Goal: Task Accomplishment & Management: Manage account settings

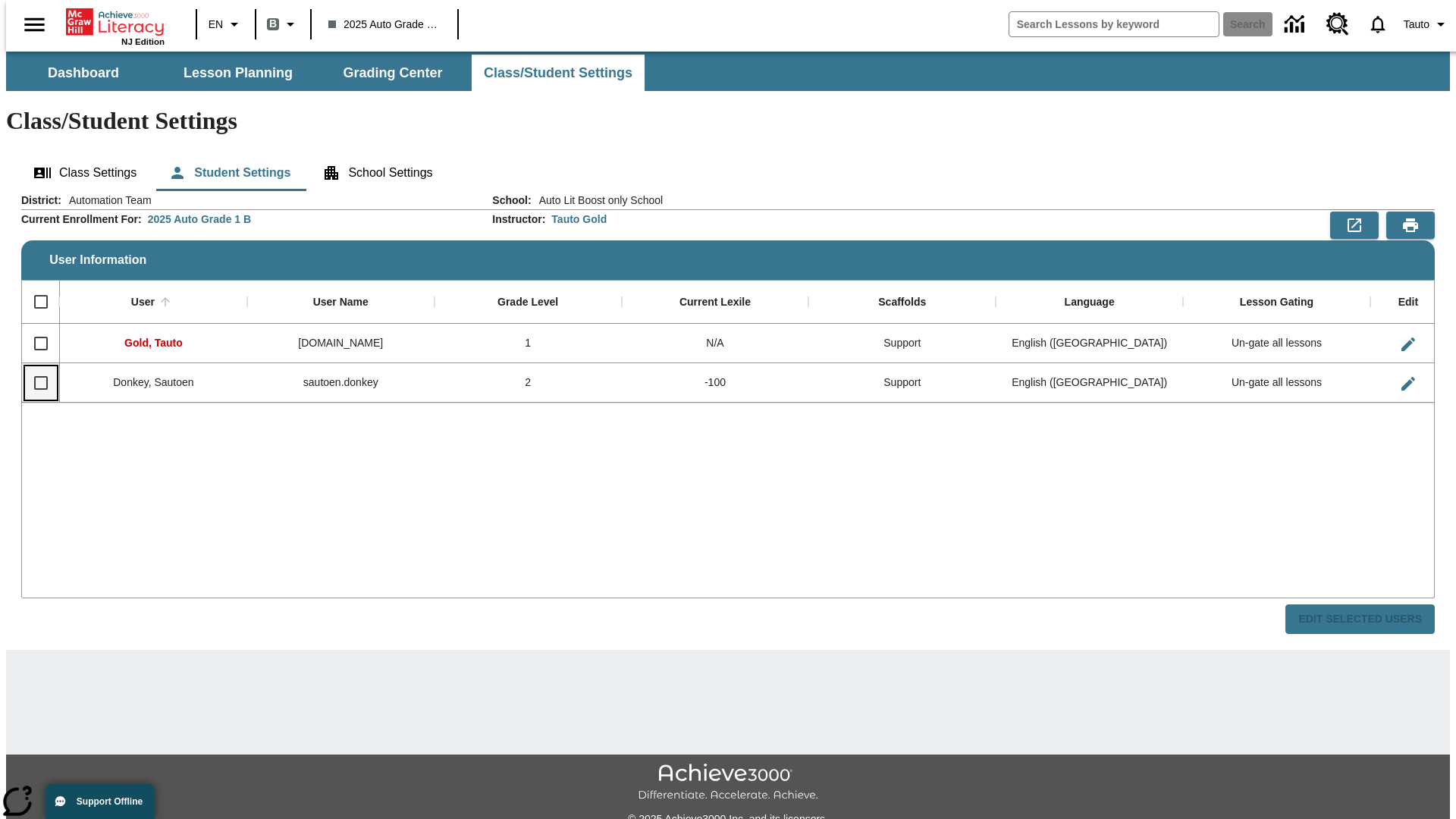
click at [34, 367] on input "Select row" at bounding box center [41, 383] width 32 height 32
checkbox input "true"
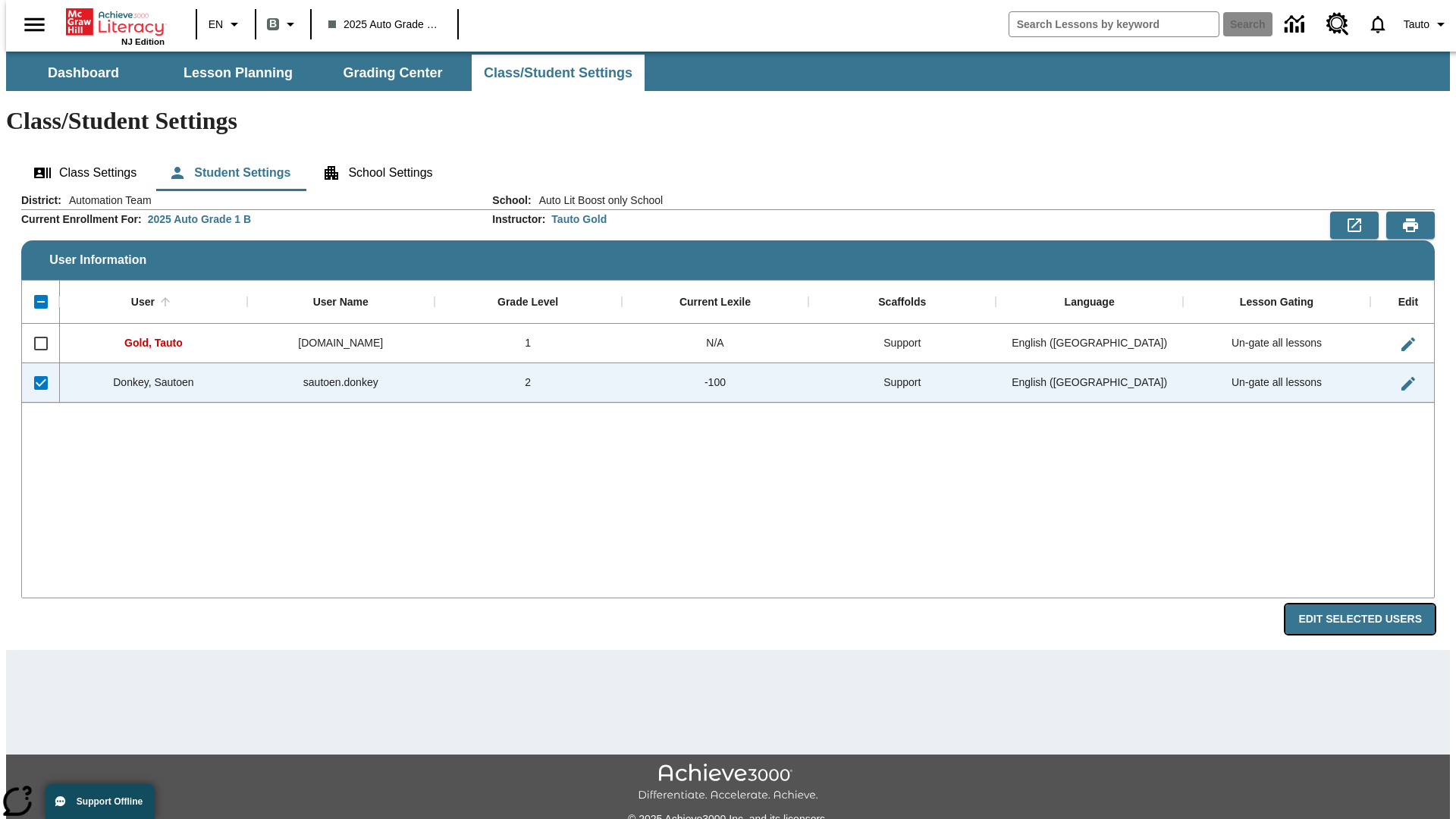
click at [1373, 605] on button "Edit Selected Users" at bounding box center [1360, 619] width 150 height 29
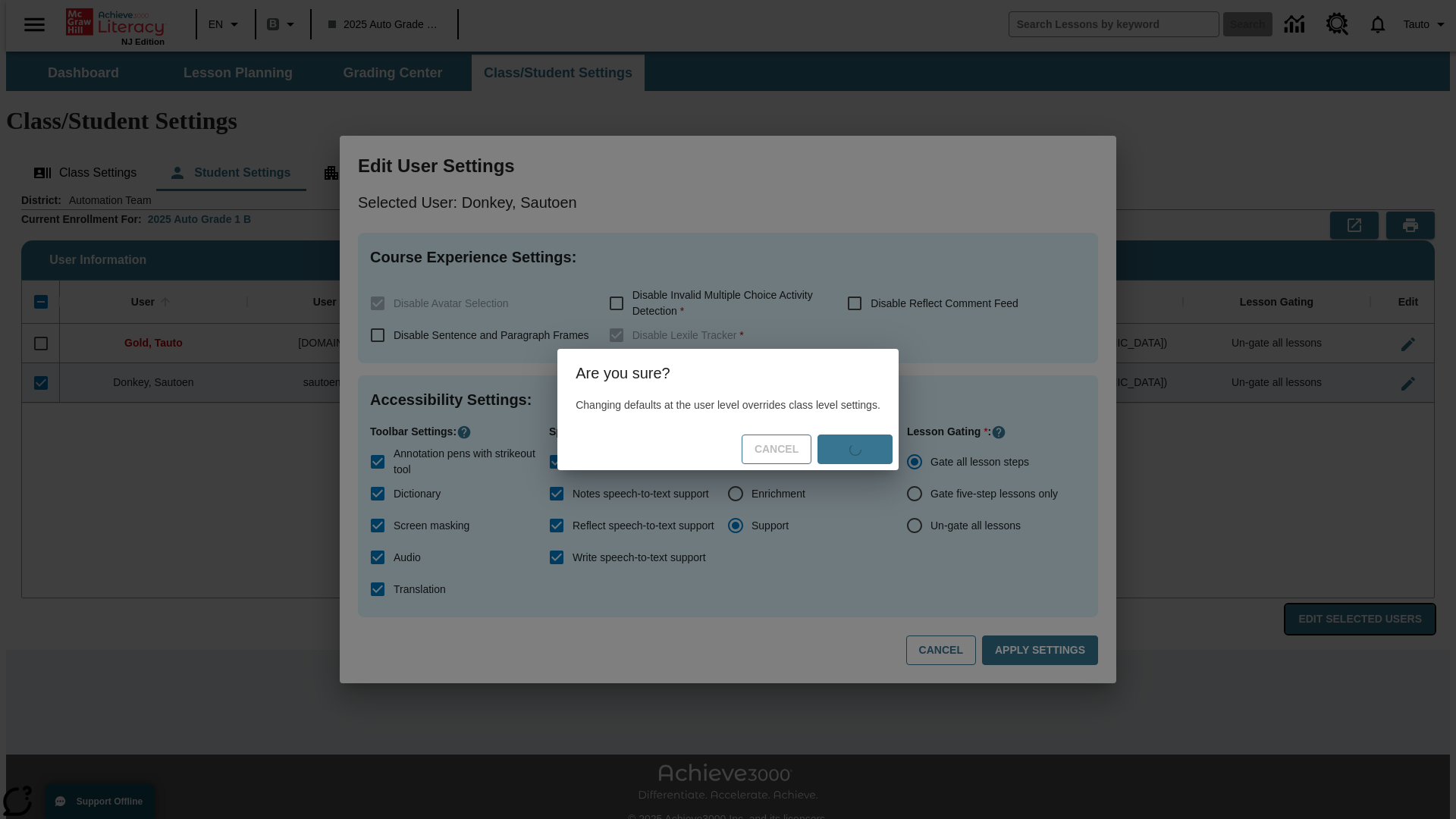
radio input "false"
radio input "true"
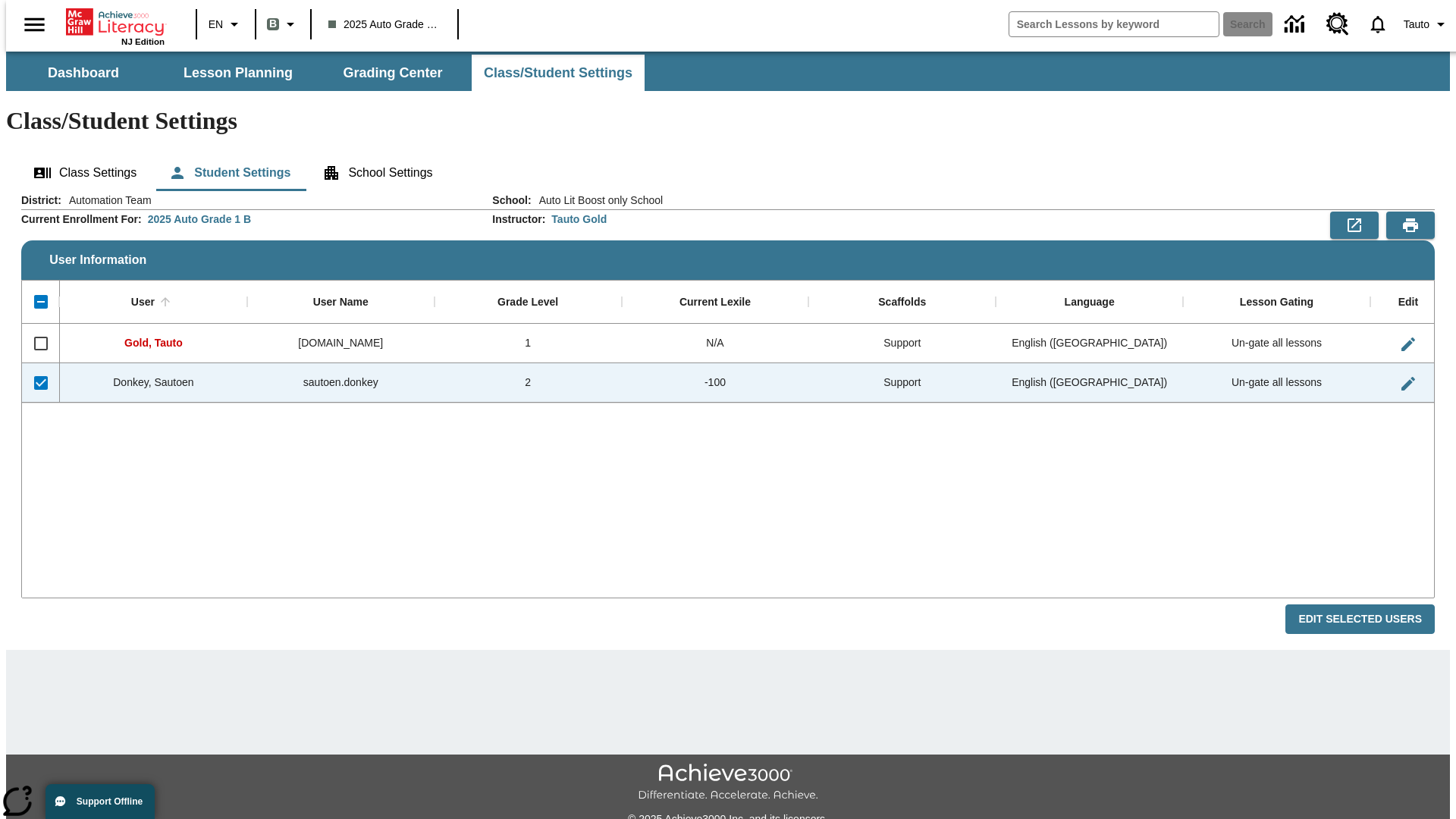
checkbox input "false"
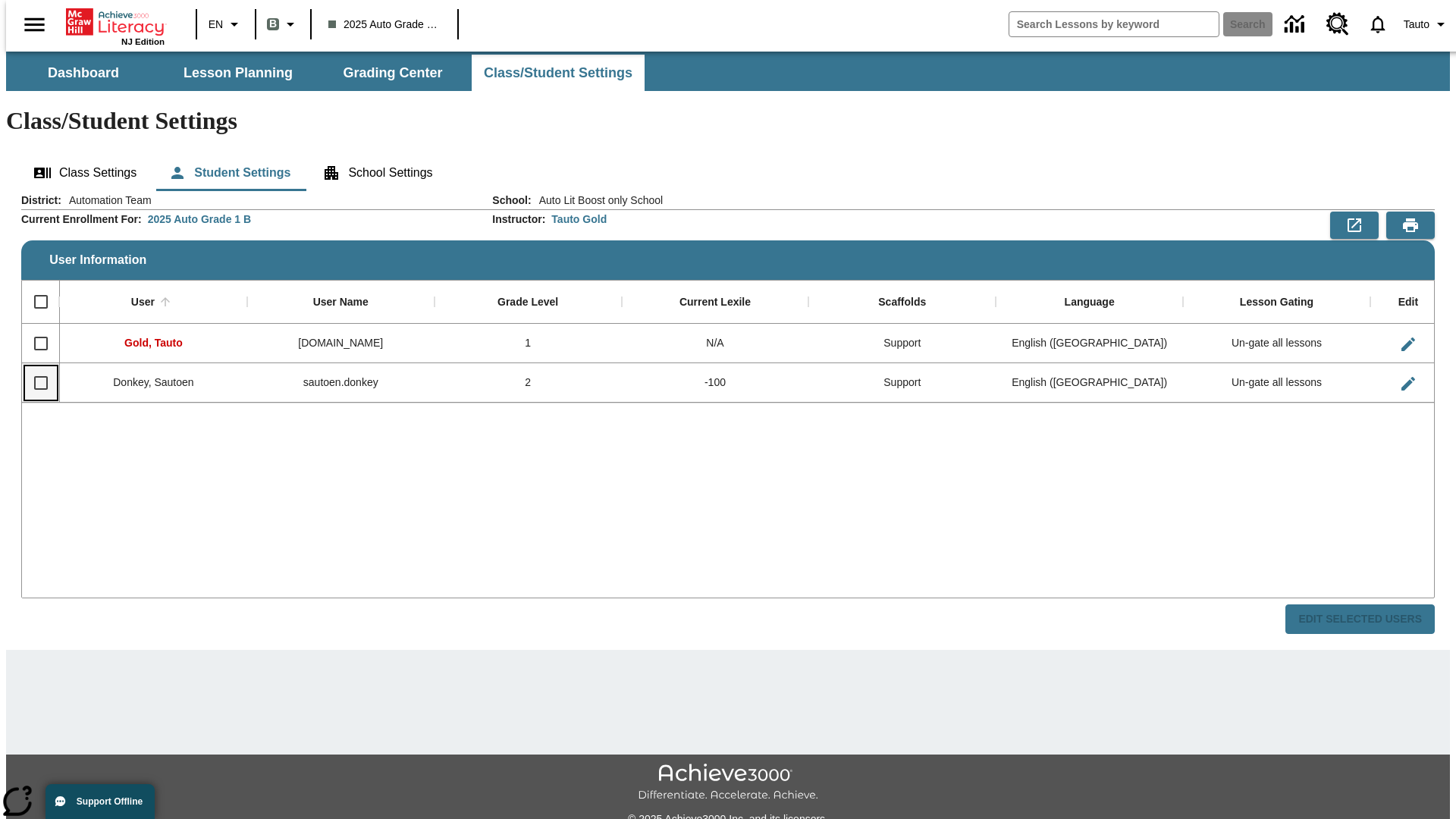
click at [34, 367] on input "Select row" at bounding box center [41, 383] width 32 height 32
checkbox input "true"
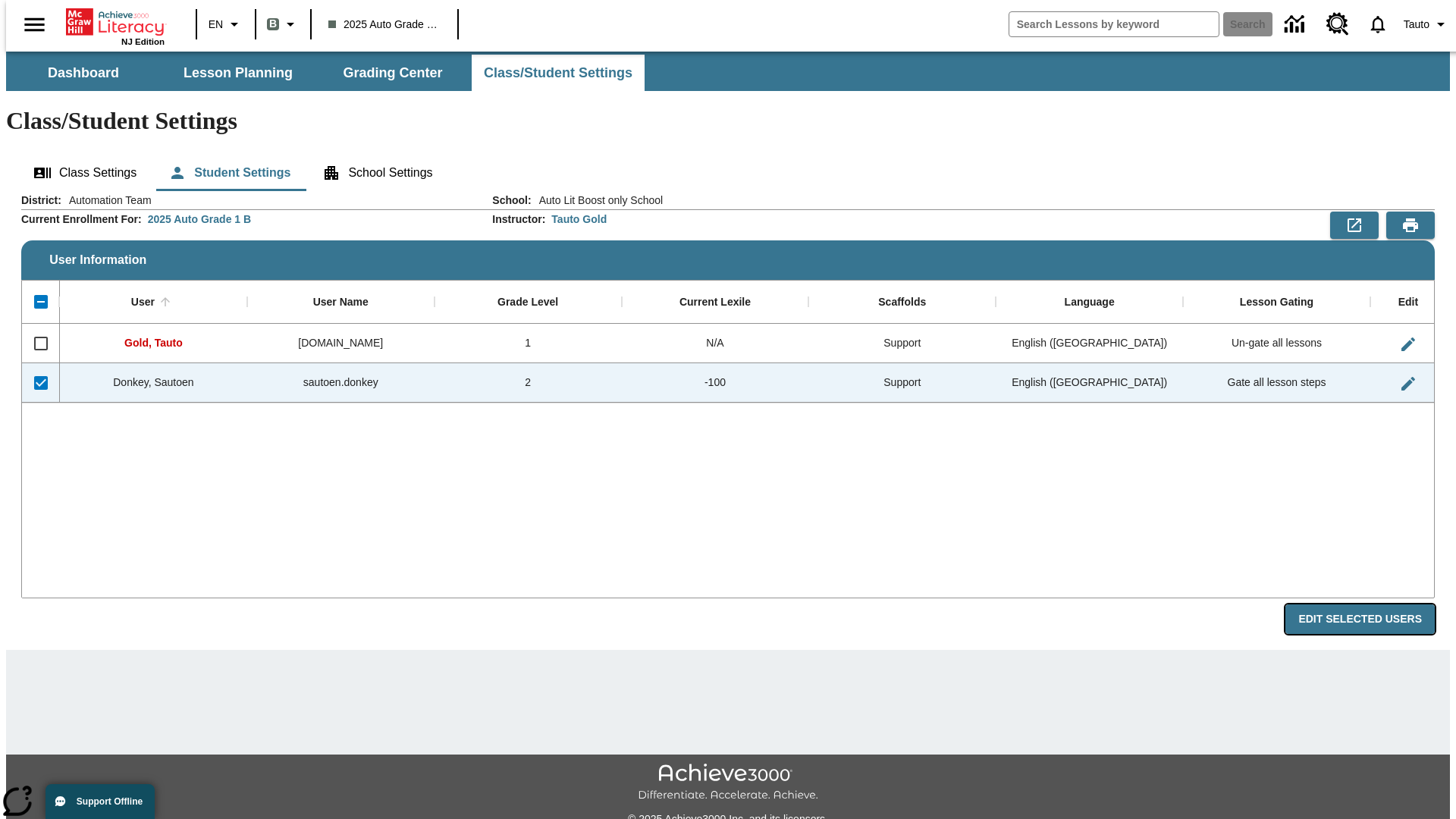
click at [1373, 605] on button "Edit Selected Users" at bounding box center [1360, 619] width 150 height 29
